Goal: Task Accomplishment & Management: Manage account settings

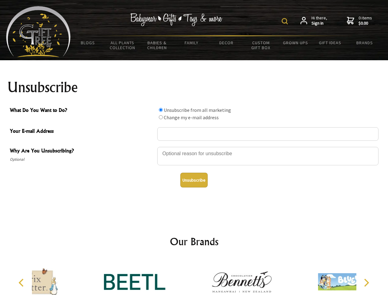
click at [286, 21] on img at bounding box center [285, 21] width 6 height 6
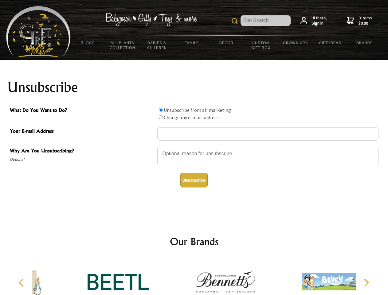
click at [194, 147] on div at bounding box center [267, 157] width 221 height 22
click at [161, 110] on input "What Do You Want to Do?" at bounding box center [161, 110] width 4 height 4
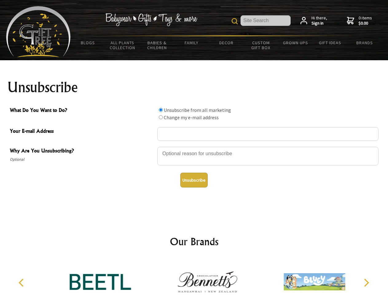
click at [161, 117] on input "What Do You Want to Do?" at bounding box center [161, 117] width 4 height 4
radio input "true"
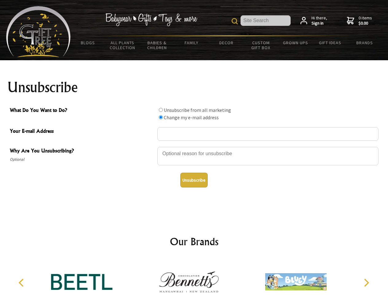
click at [194, 180] on button "Unsubscribe" at bounding box center [193, 180] width 27 height 15
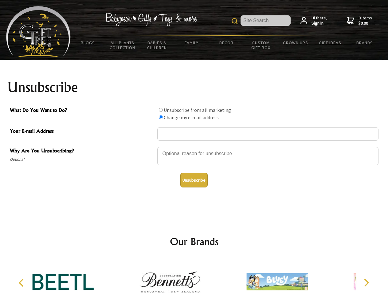
click at [194, 277] on div at bounding box center [170, 283] width 107 height 48
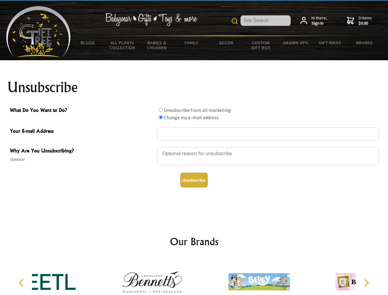
click at [22, 283] on icon "Previous" at bounding box center [22, 283] width 8 height 8
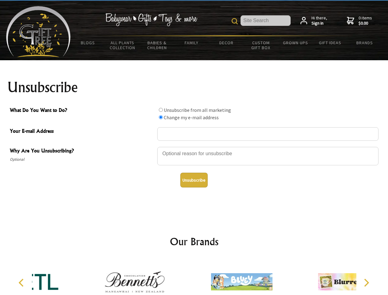
click at [366, 283] on icon "Next" at bounding box center [366, 283] width 8 height 8
